Goal: Task Accomplishment & Management: Complete application form

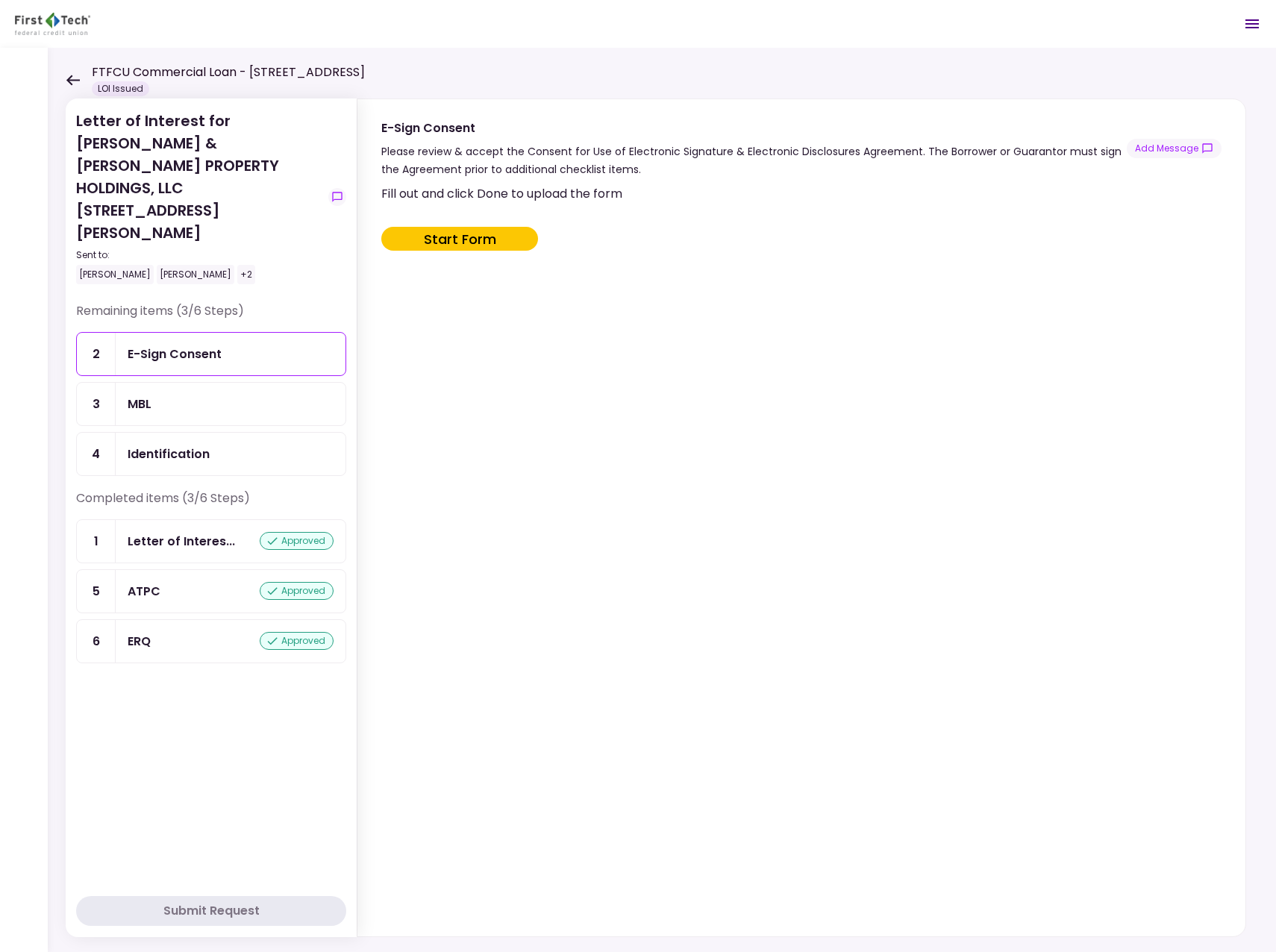
click at [205, 345] on div "E-Sign Consent" at bounding box center [174, 354] width 94 height 19
click at [165, 345] on div "E-Sign Consent" at bounding box center [174, 354] width 94 height 19
click at [456, 236] on button "Start Form" at bounding box center [460, 239] width 156 height 24
type input "***"
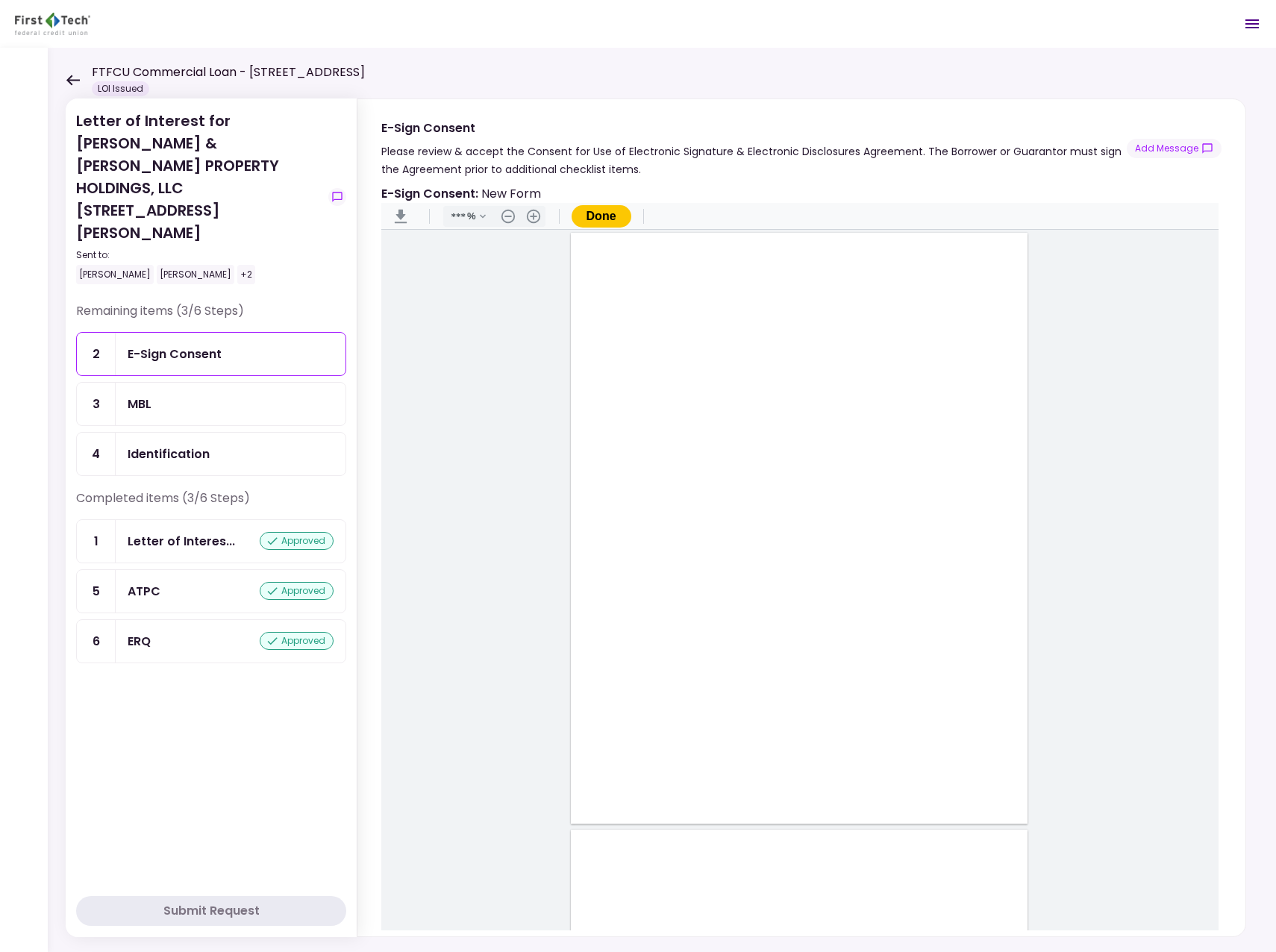
click at [160, 395] on div "MBL" at bounding box center [231, 404] width 206 height 19
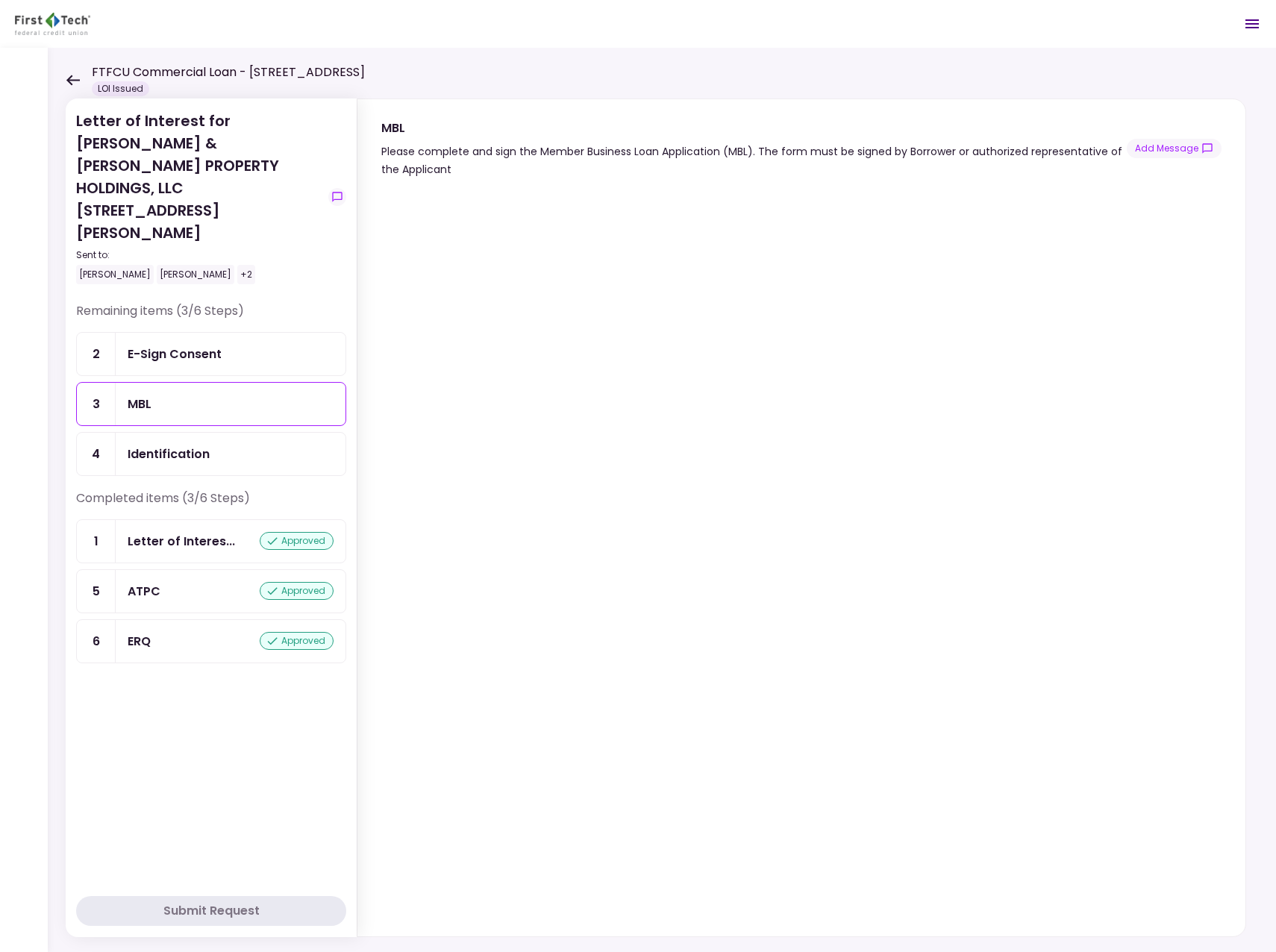
click at [71, 74] on icon at bounding box center [72, 80] width 14 height 12
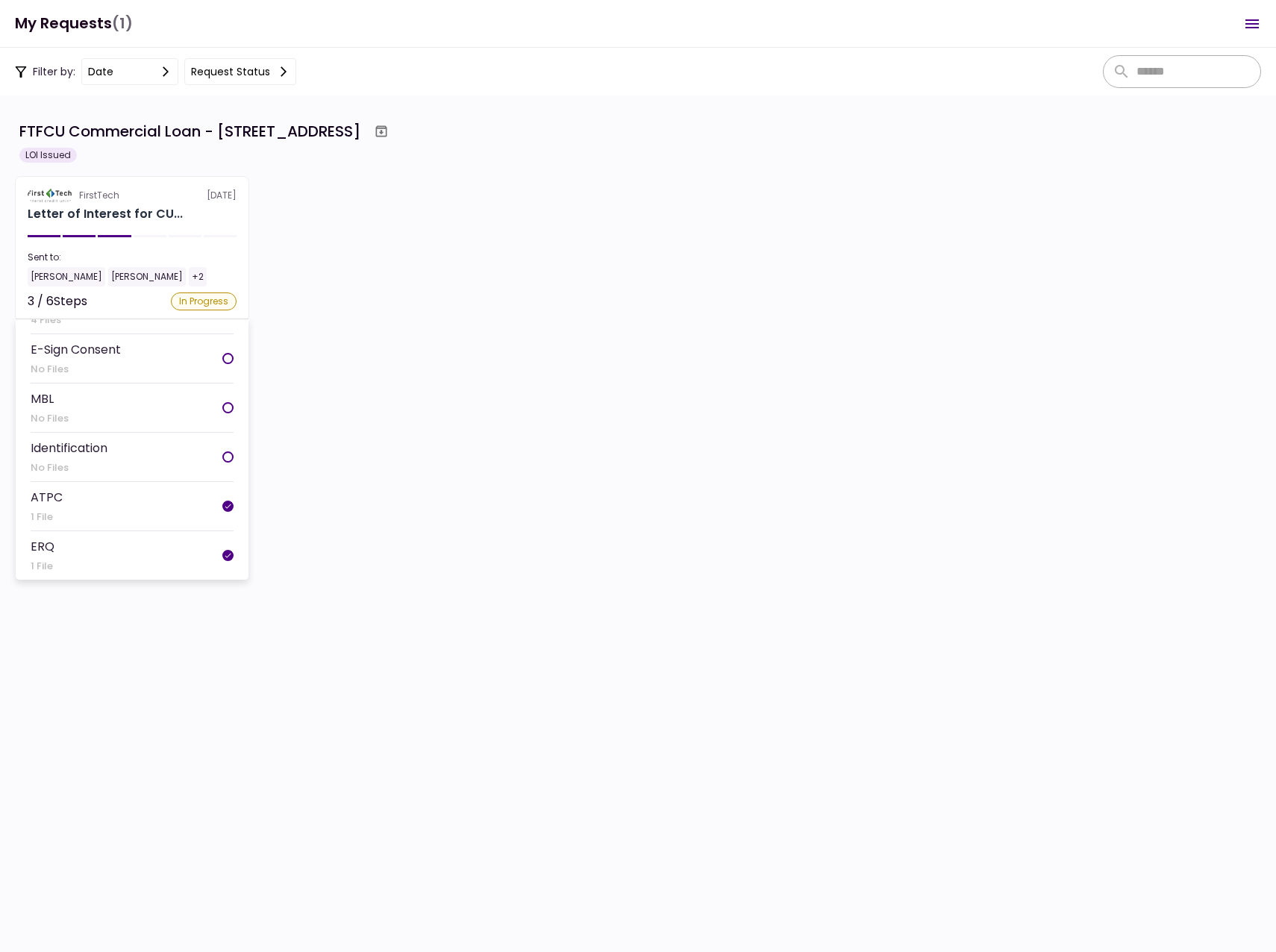
scroll to position [75, 0]
click at [203, 300] on div "In Progress" at bounding box center [203, 301] width 65 height 18
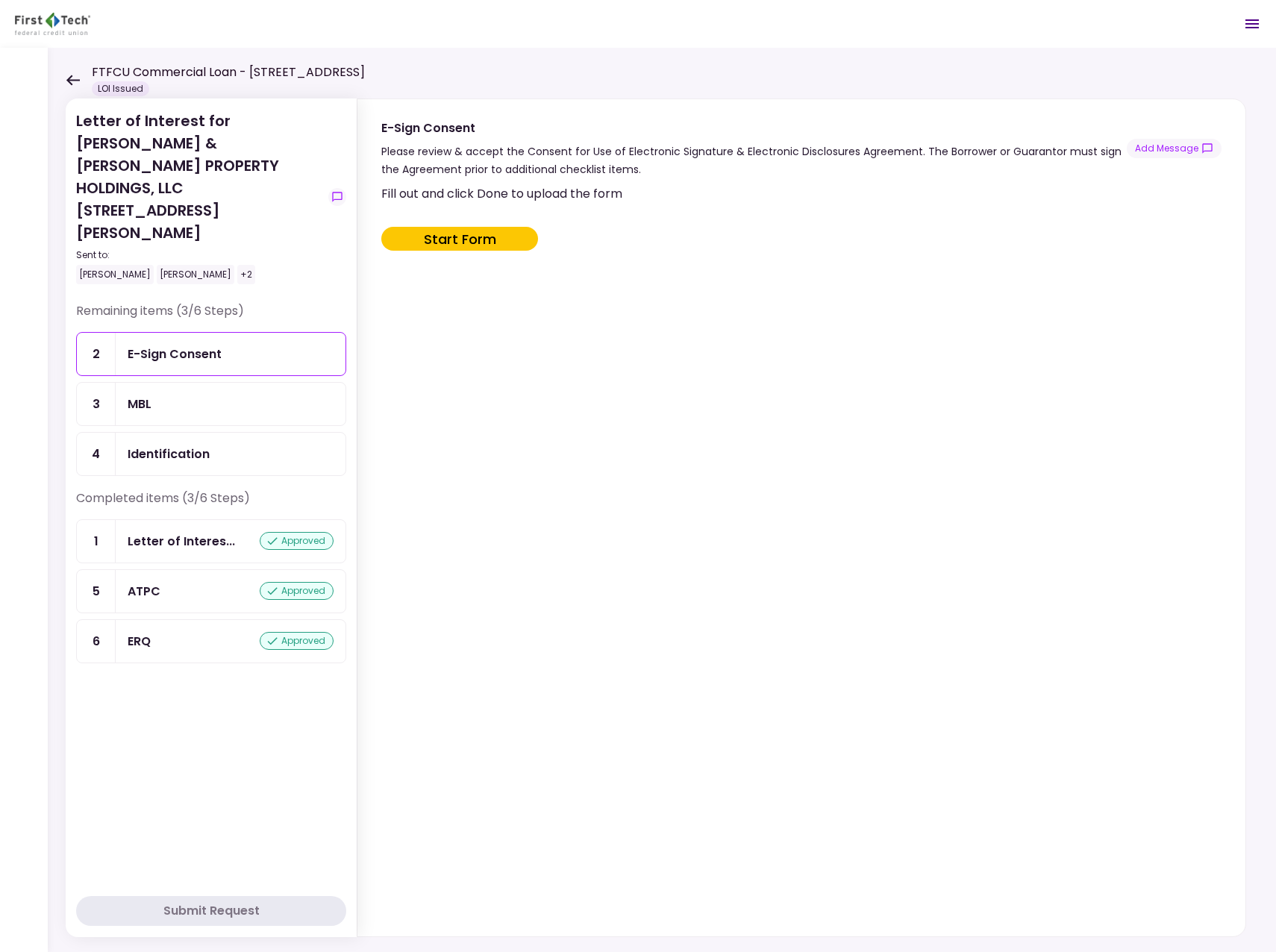
click at [139, 395] on div "MBL" at bounding box center [139, 404] width 24 height 19
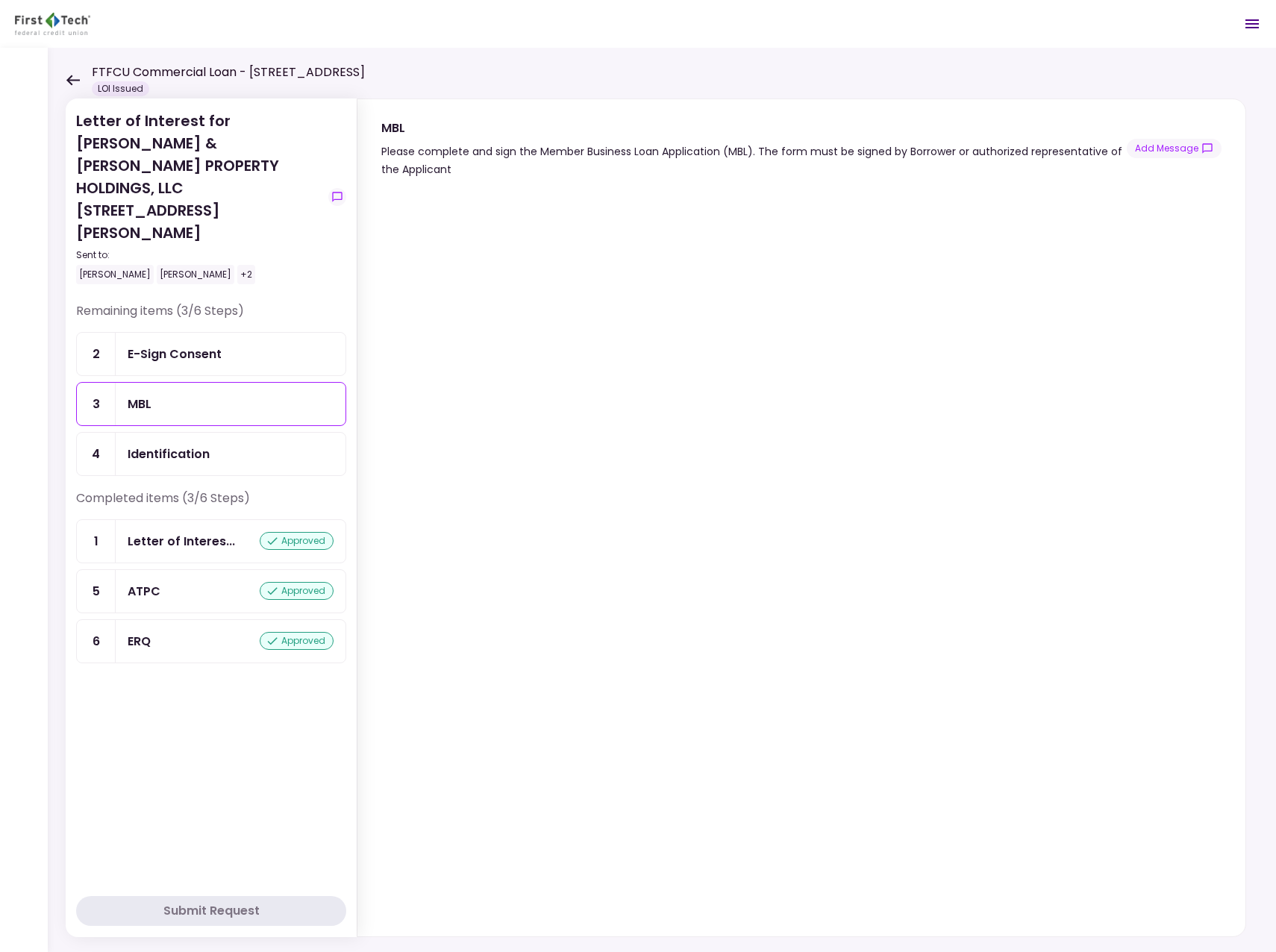
click at [195, 395] on div "MBL" at bounding box center [231, 404] width 206 height 19
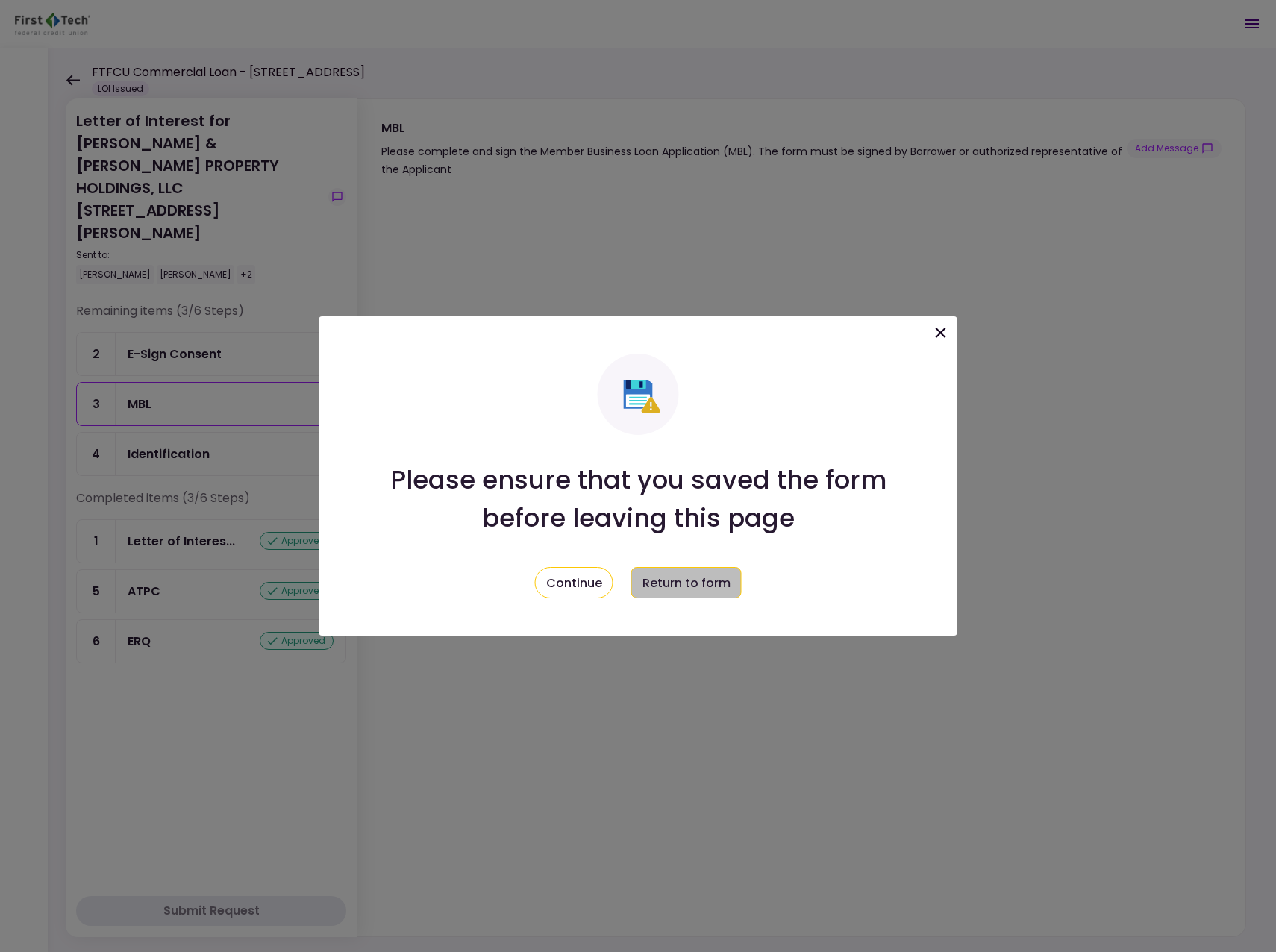
click at [666, 578] on button "Return to form" at bounding box center [687, 582] width 111 height 31
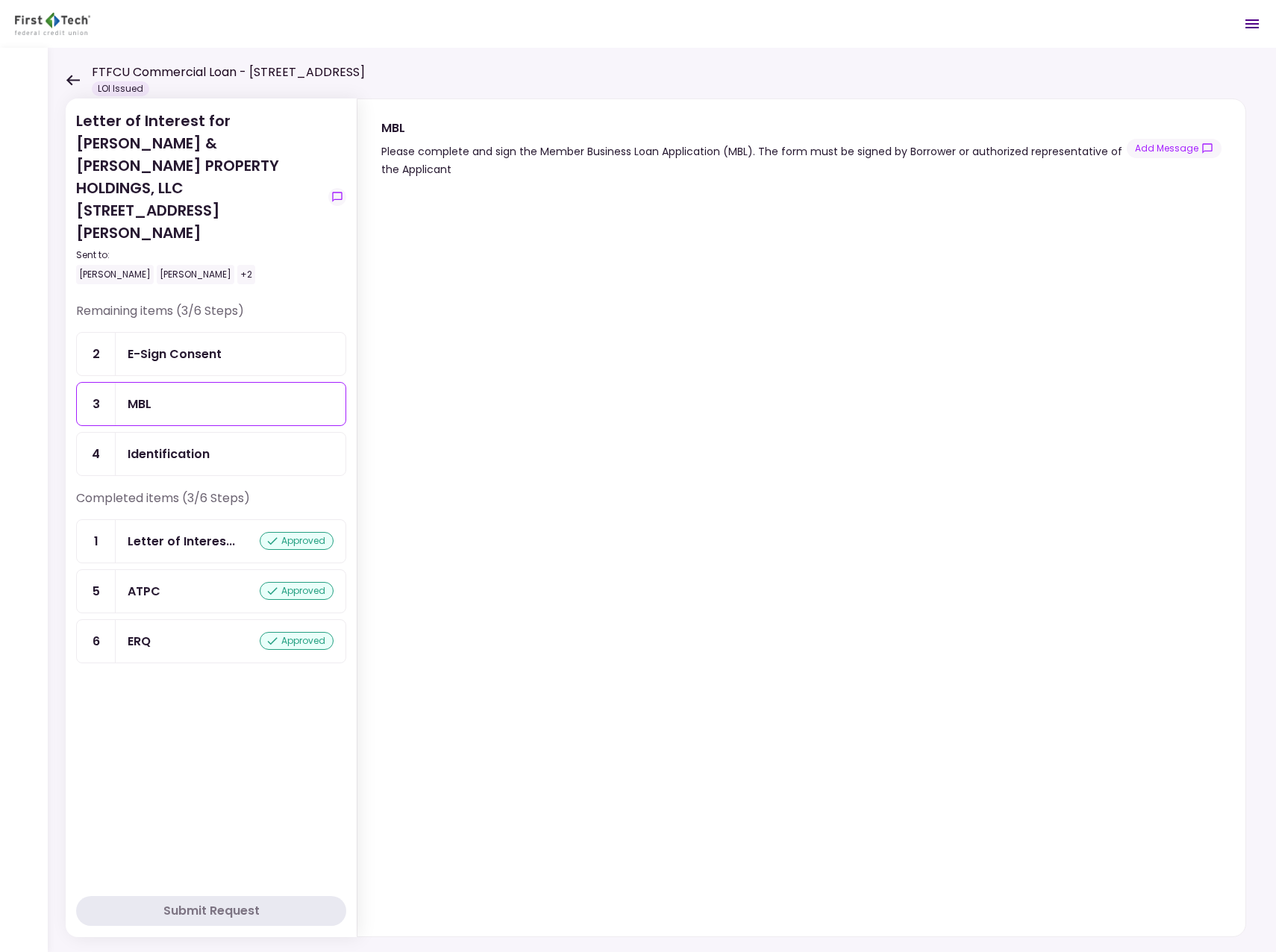
click at [159, 395] on div "MBL" at bounding box center [231, 404] width 206 height 19
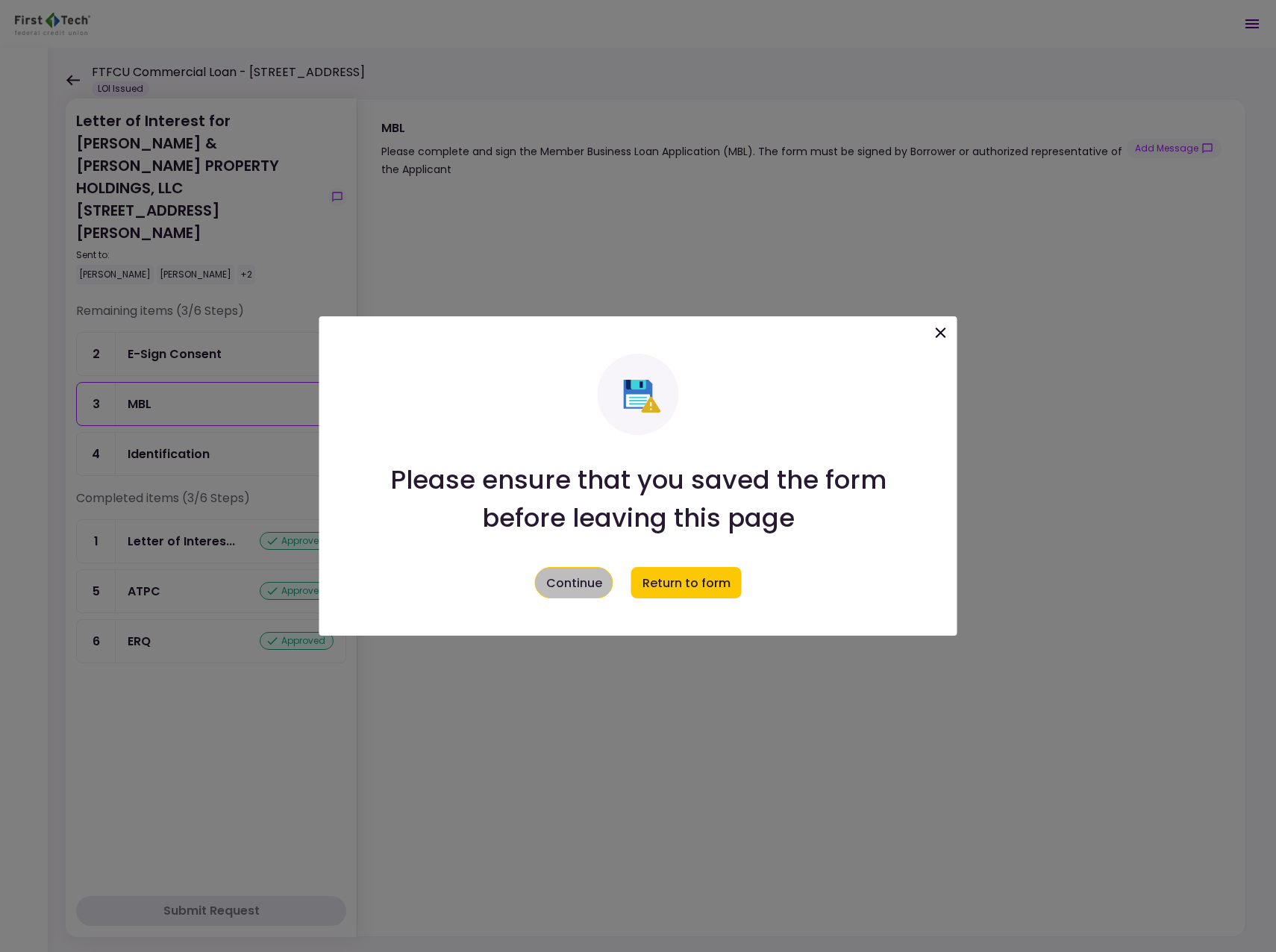
click at [587, 584] on button "Continue" at bounding box center [575, 582] width 79 height 31
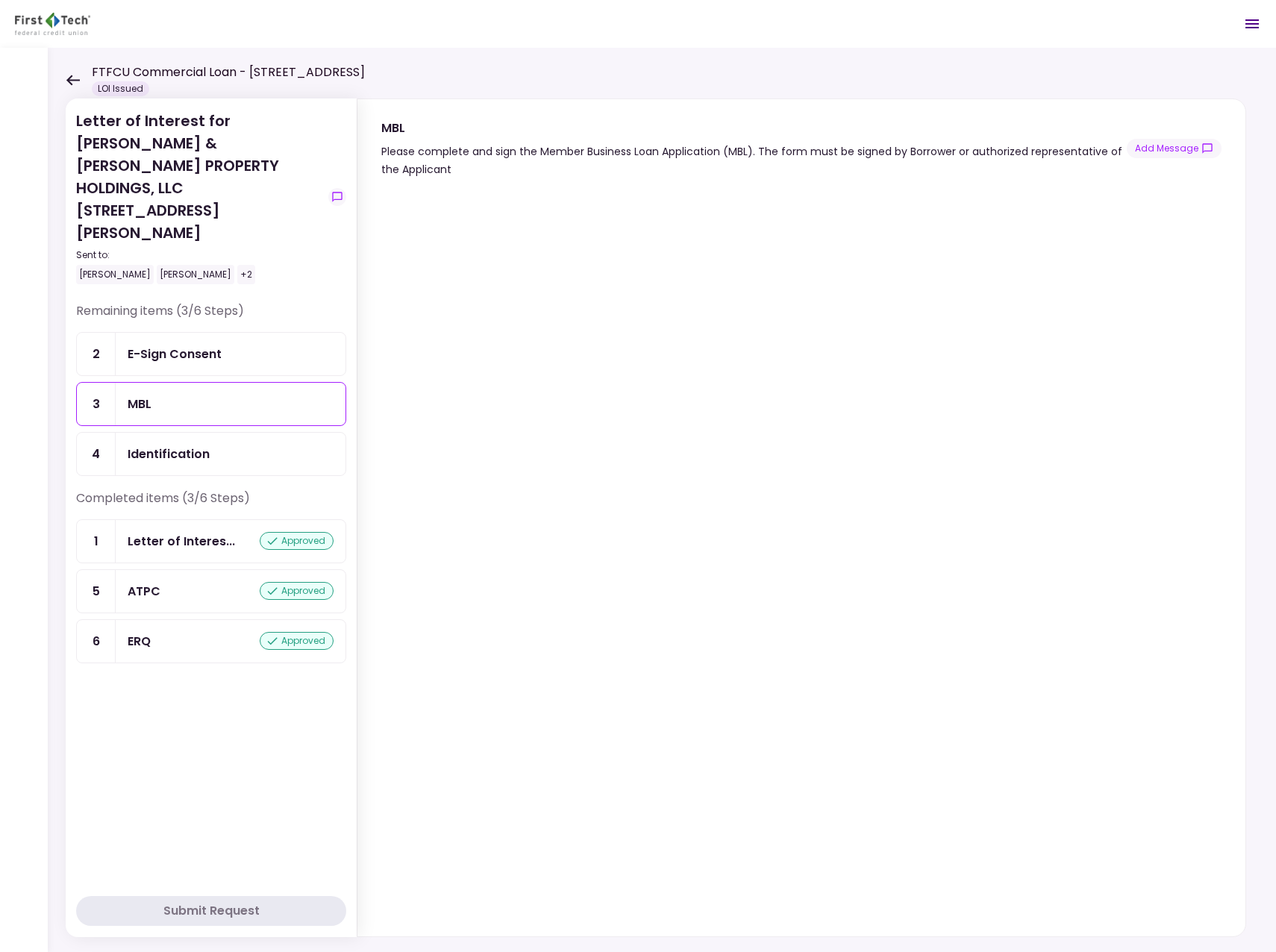
click at [186, 395] on div "MBL" at bounding box center [231, 404] width 206 height 19
click at [199, 445] on div "Identification" at bounding box center [169, 454] width 82 height 19
click at [165, 395] on div "MBL" at bounding box center [231, 404] width 206 height 19
click at [162, 395] on div "MBL" at bounding box center [231, 404] width 206 height 19
click at [201, 395] on div "MBL" at bounding box center [231, 404] width 206 height 19
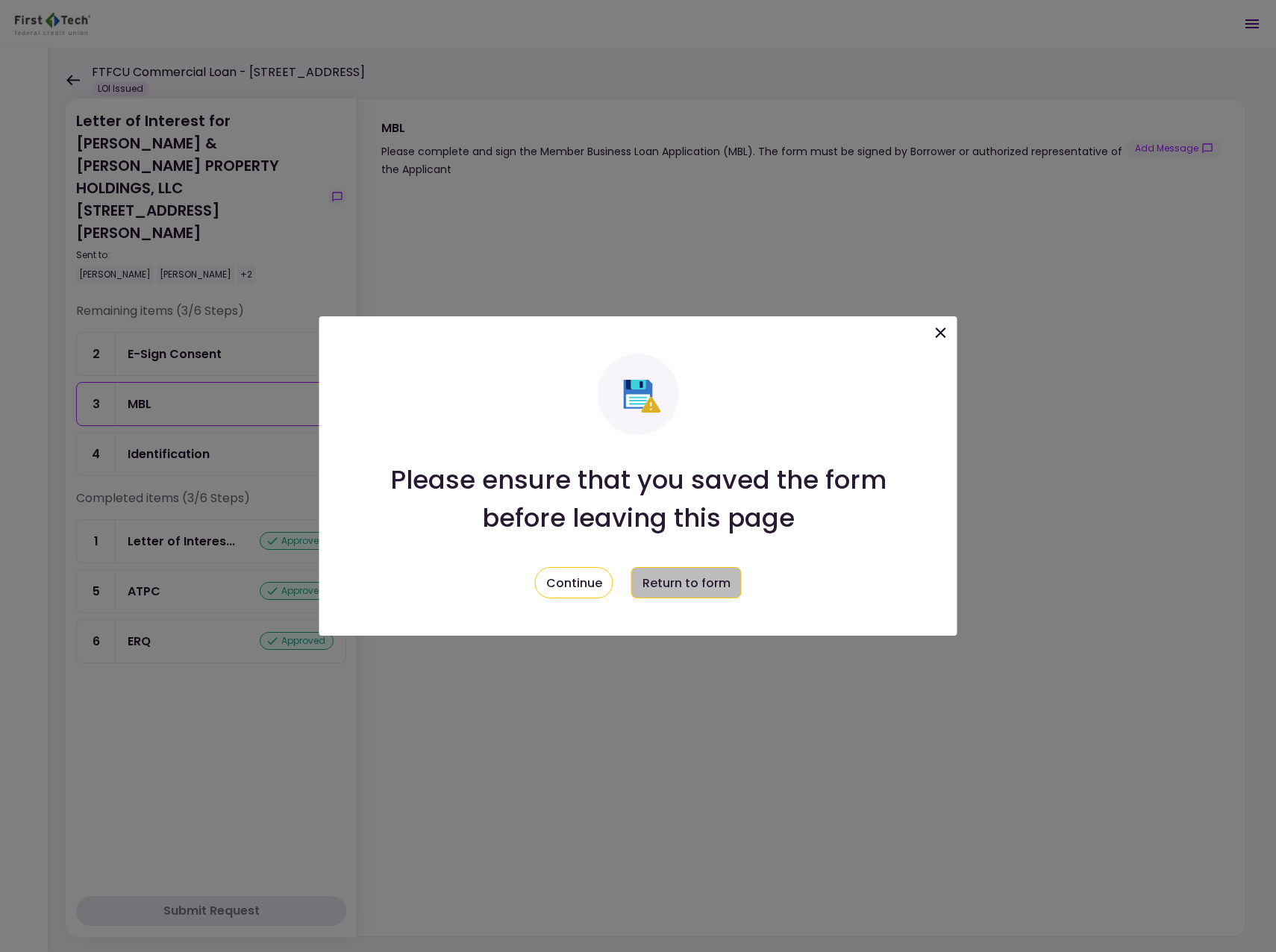
click at [698, 586] on button "Return to form" at bounding box center [687, 582] width 111 height 31
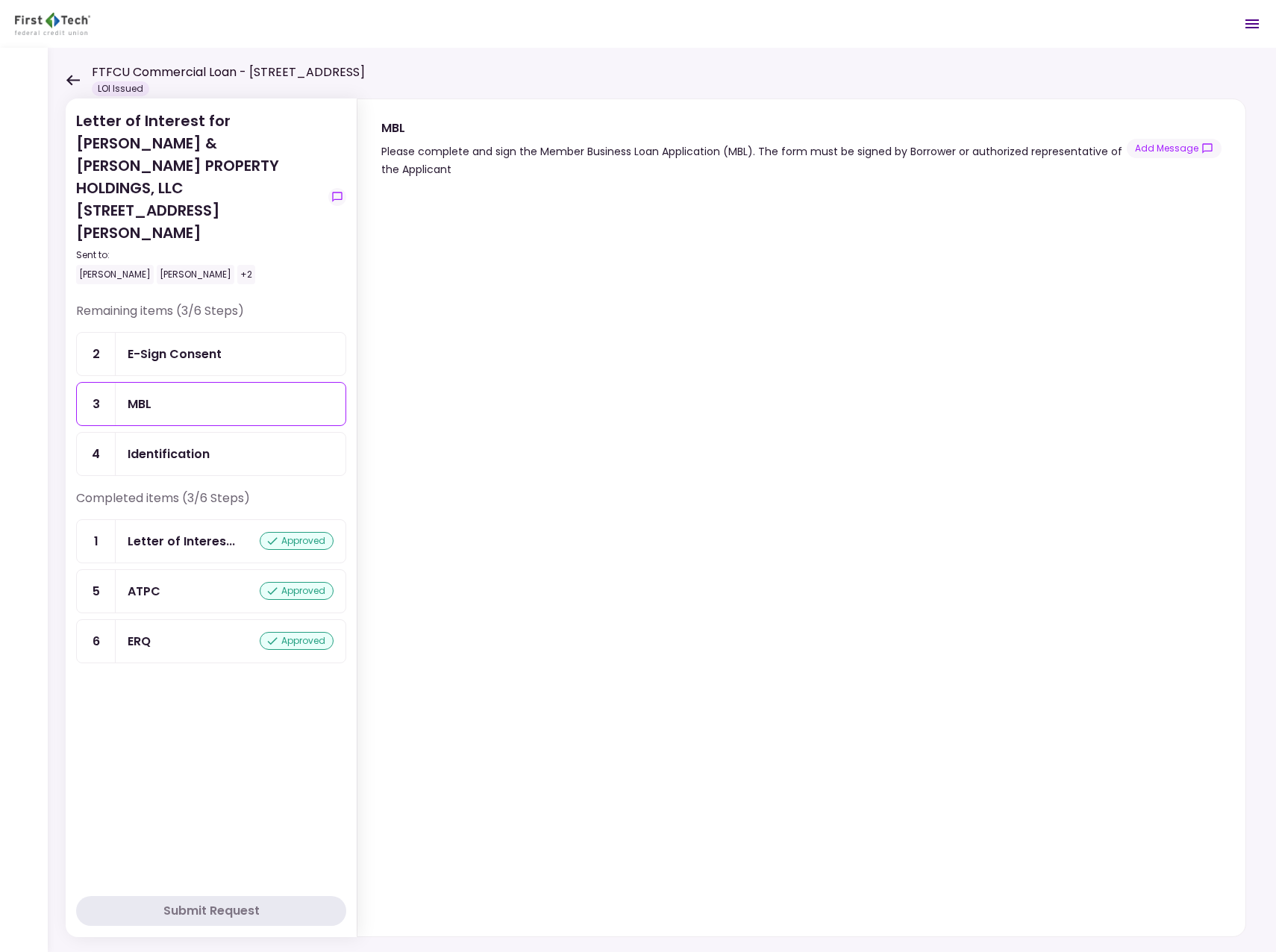
click at [72, 79] on icon at bounding box center [72, 80] width 13 height 11
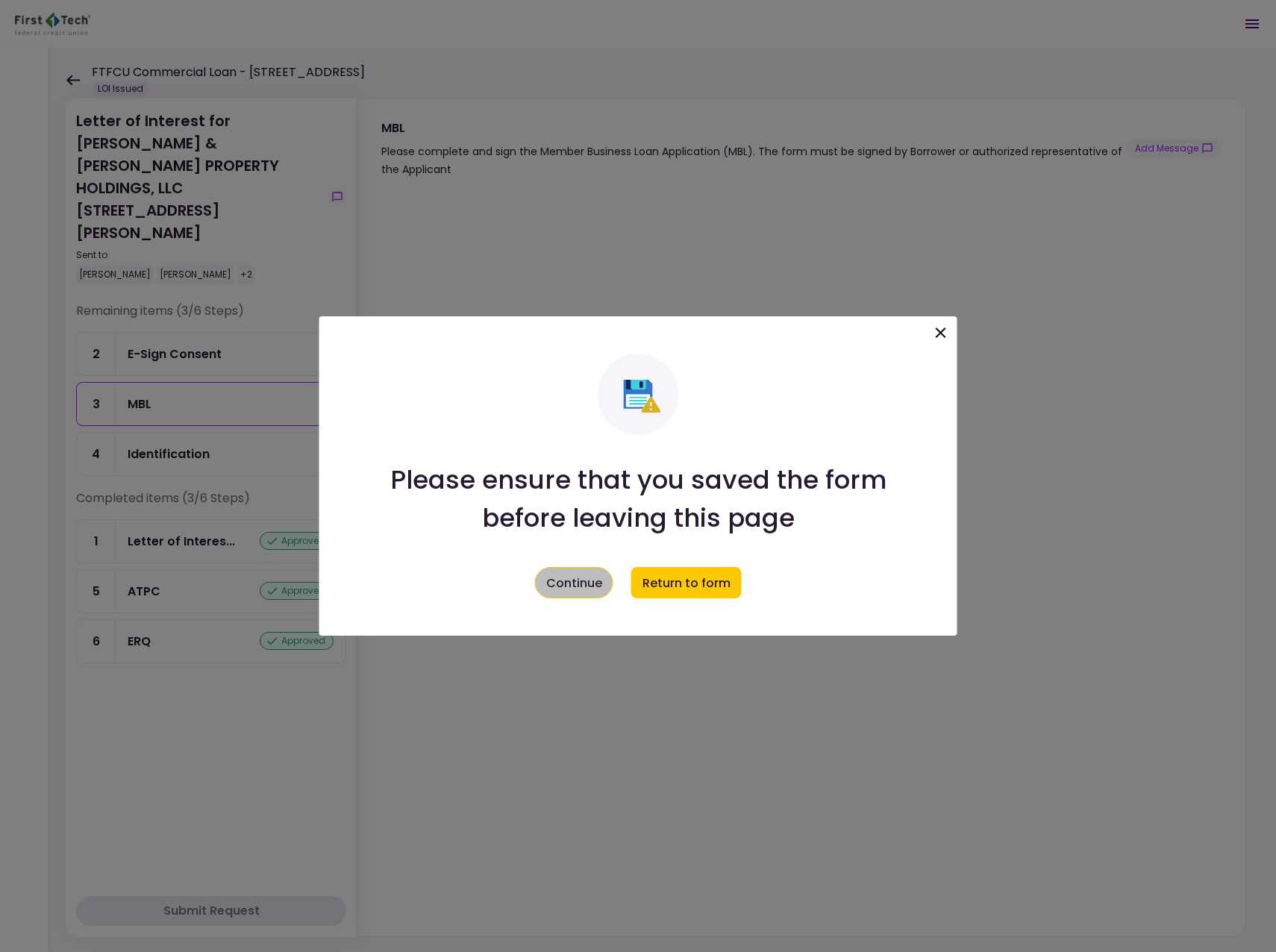
click at [600, 577] on button "Continue" at bounding box center [575, 582] width 79 height 31
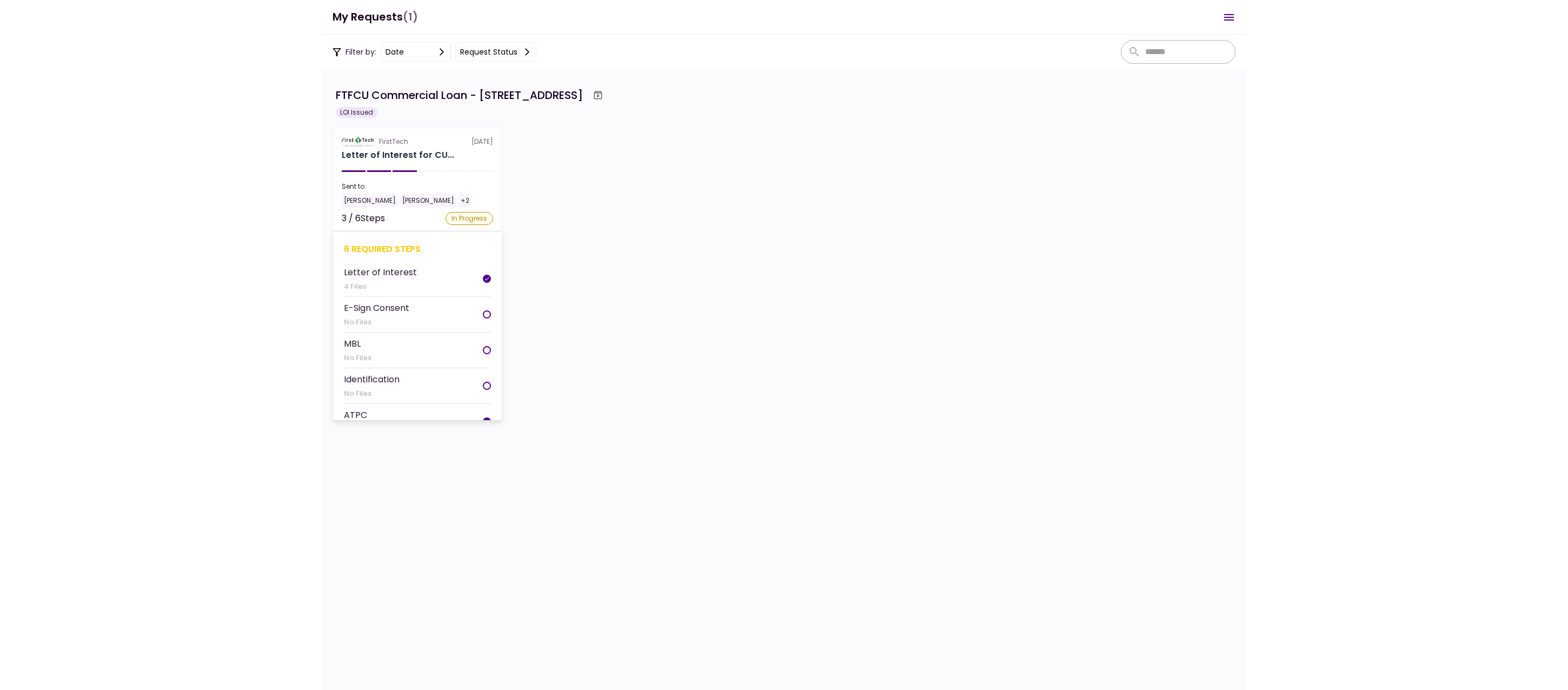
scroll to position [54, 0]
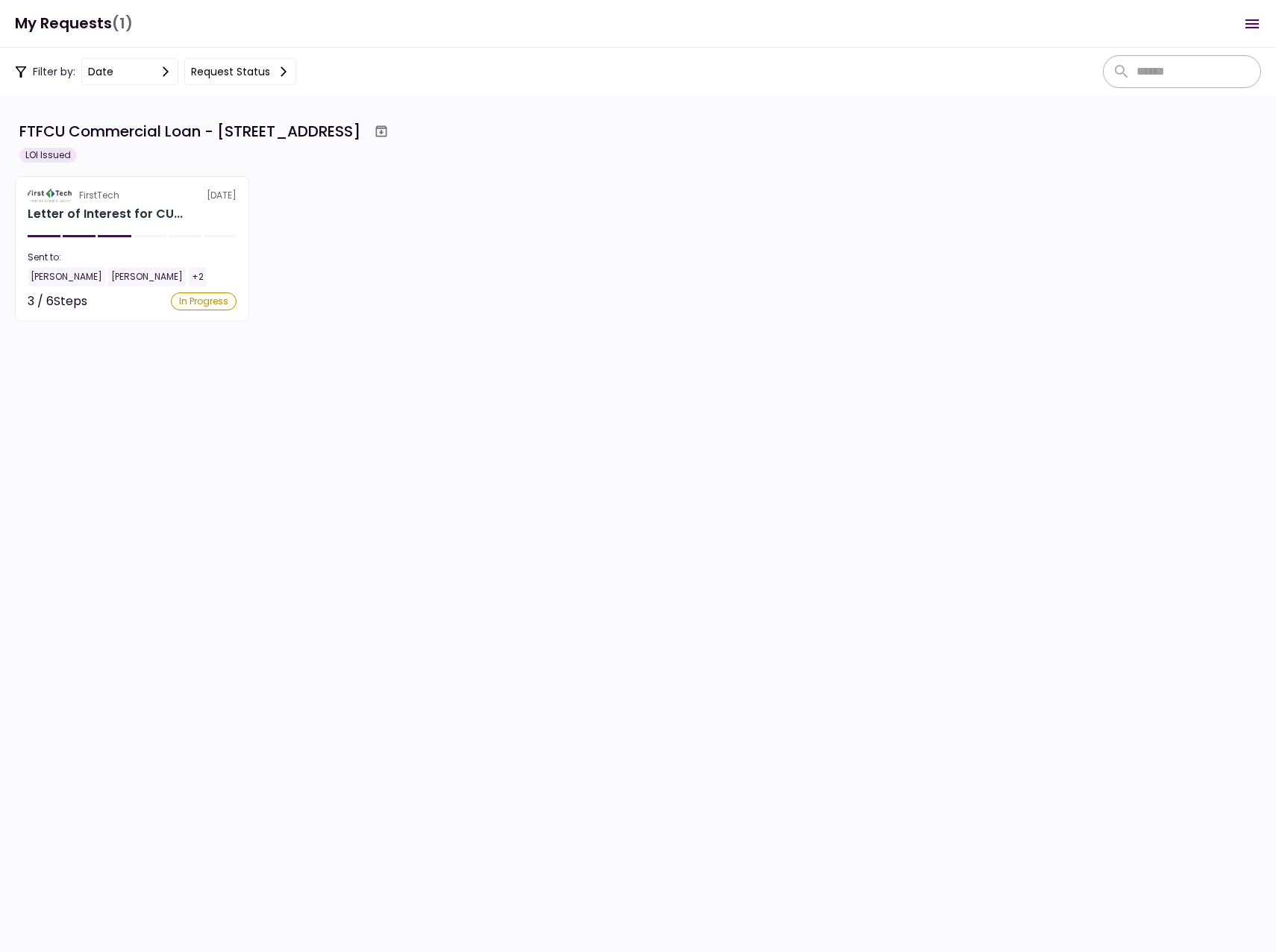
drag, startPoint x: 102, startPoint y: 409, endPoint x: 87, endPoint y: 405, distance: 15.5
click at [87, 405] on li "MBL No Files" at bounding box center [131, 407] width 203 height 49
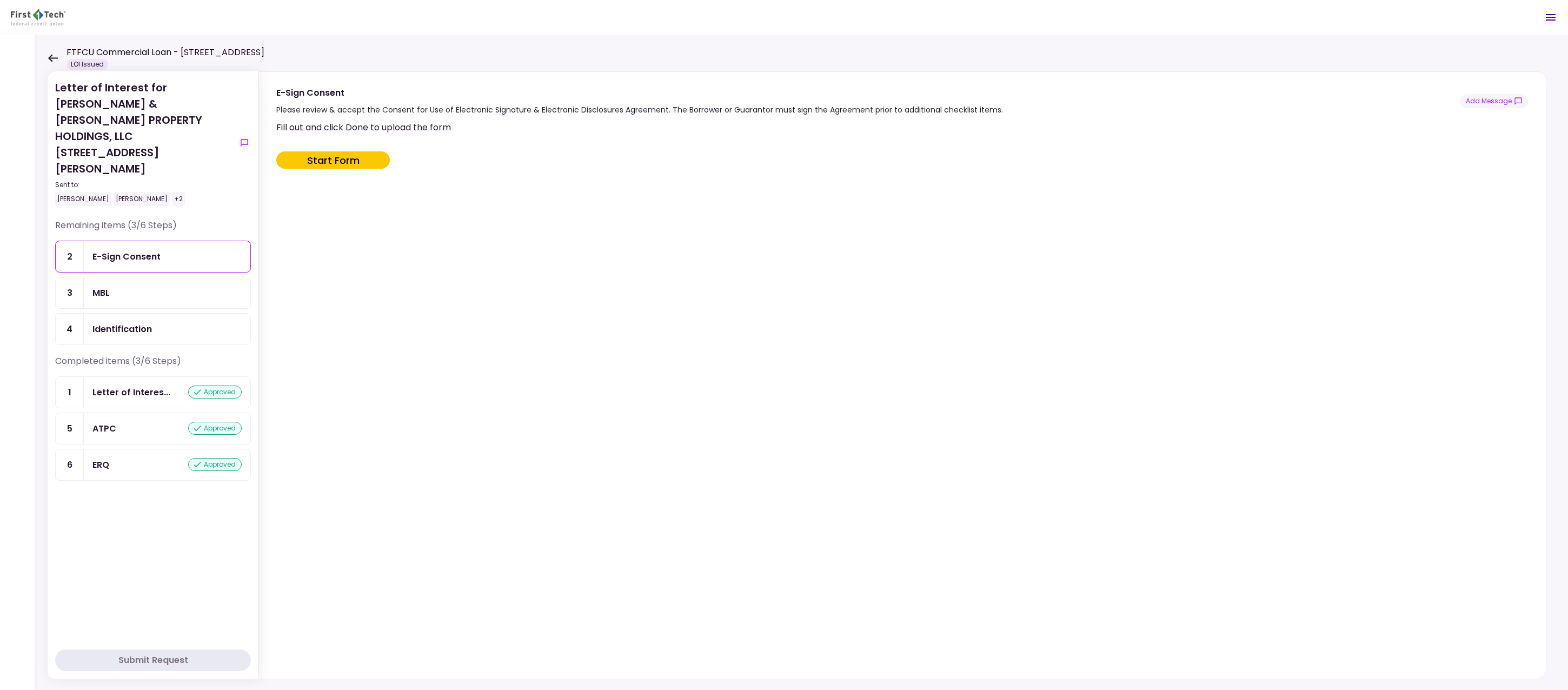
click at [122, 286] on div "MBL" at bounding box center [167, 293] width 149 height 14
